Goal: Check status: Check status

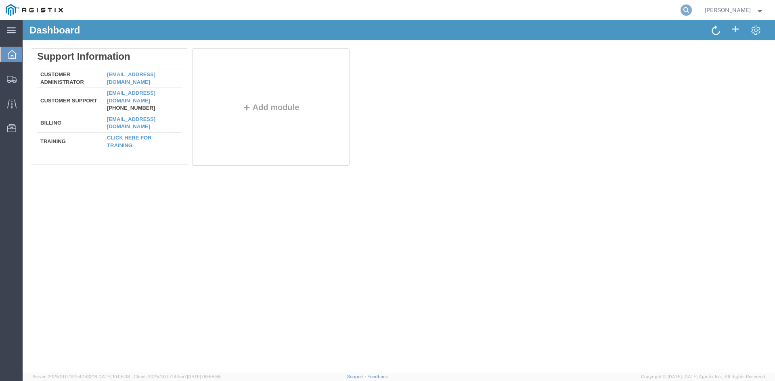
click at [691, 10] on icon at bounding box center [685, 9] width 11 height 11
paste input "55438225"
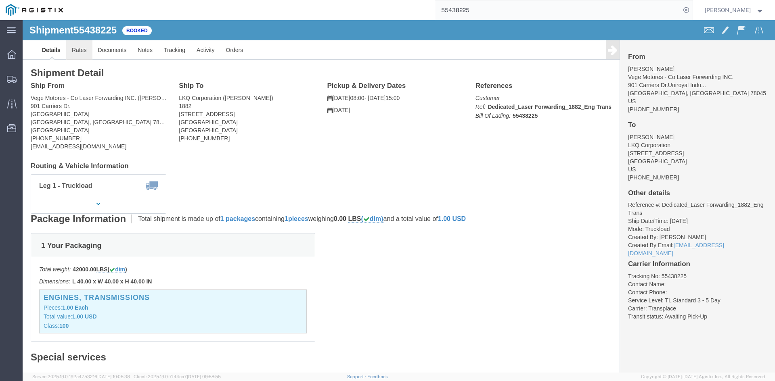
click link "Rates"
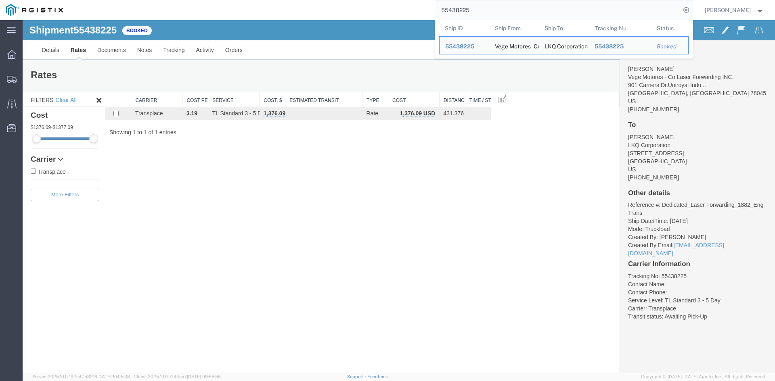
click at [466, 14] on input "55438225" at bounding box center [557, 9] width 245 height 19
click at [466, 15] on input "55438225" at bounding box center [557, 9] width 245 height 19
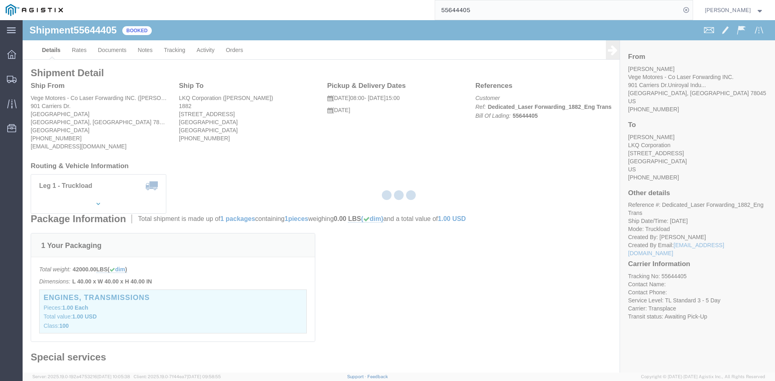
drag, startPoint x: 48, startPoint y: 36, endPoint x: 63, endPoint y: 31, distance: 15.4
click div
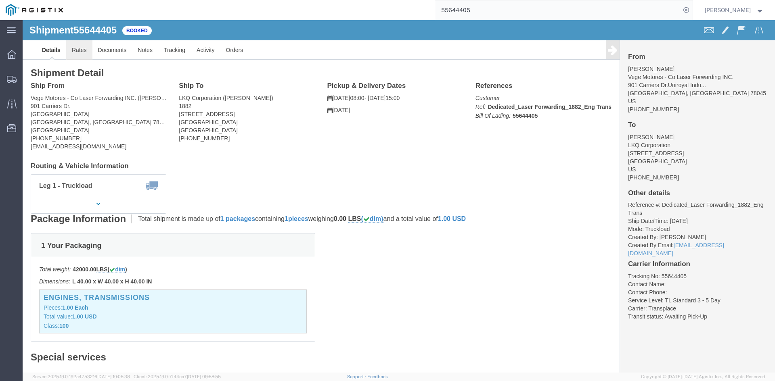
click link "Rates"
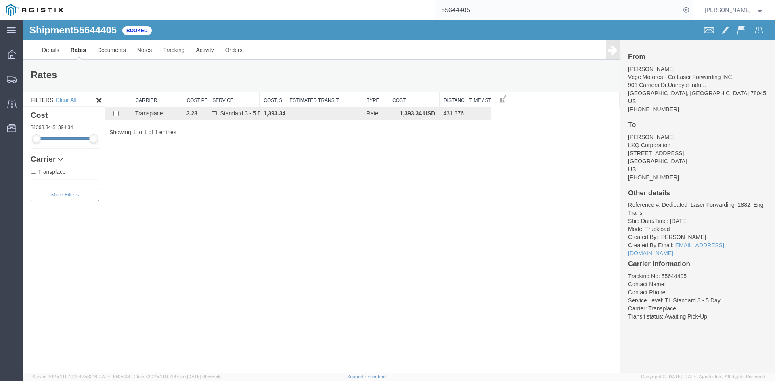
click at [467, 6] on input "55644405" at bounding box center [557, 9] width 245 height 19
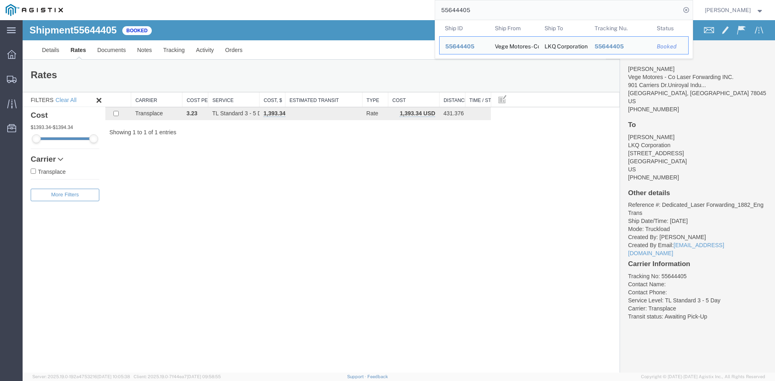
click at [467, 6] on input "55644405" at bounding box center [557, 9] width 245 height 19
paste input "6397346"
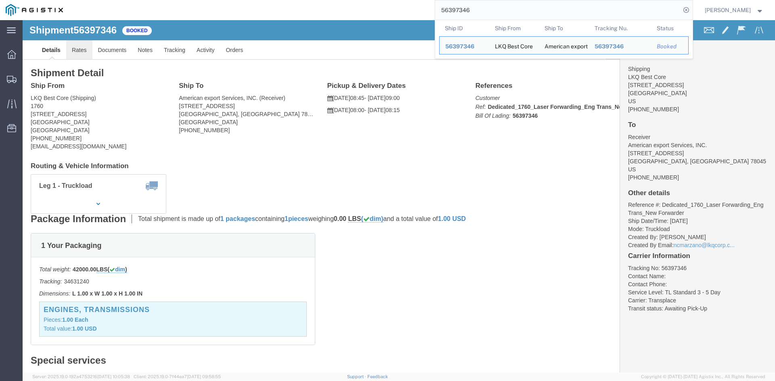
click link "Rates"
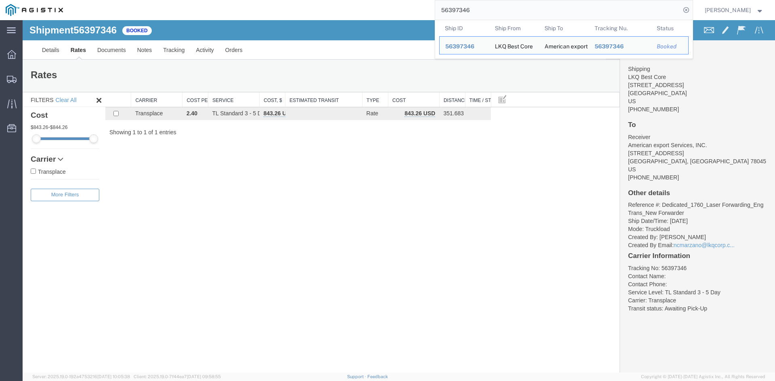
drag, startPoint x: 487, startPoint y: 10, endPoint x: 438, endPoint y: 8, distance: 48.9
click at [438, 8] on div "56397346 Ship ID Ship From Ship To Tracking Nu. Status Ship ID 56397346 Ship Fr…" at bounding box center [381, 10] width 624 height 20
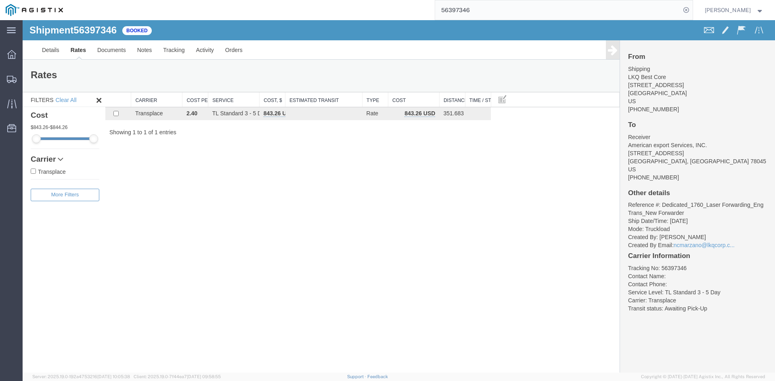
paste input "70102"
type input "56370102"
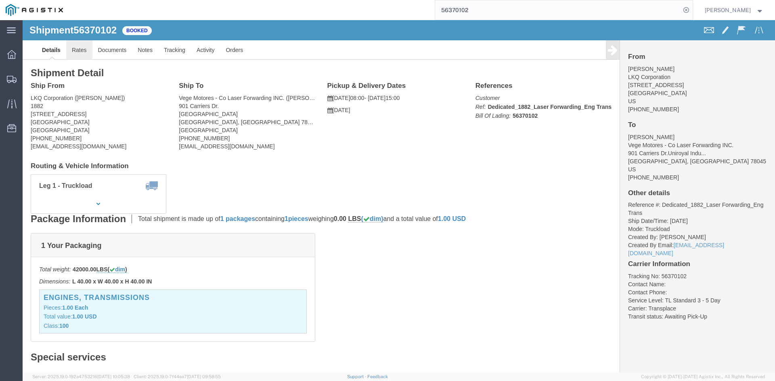
click link "Rates"
